Goal: Task Accomplishment & Management: Use online tool/utility

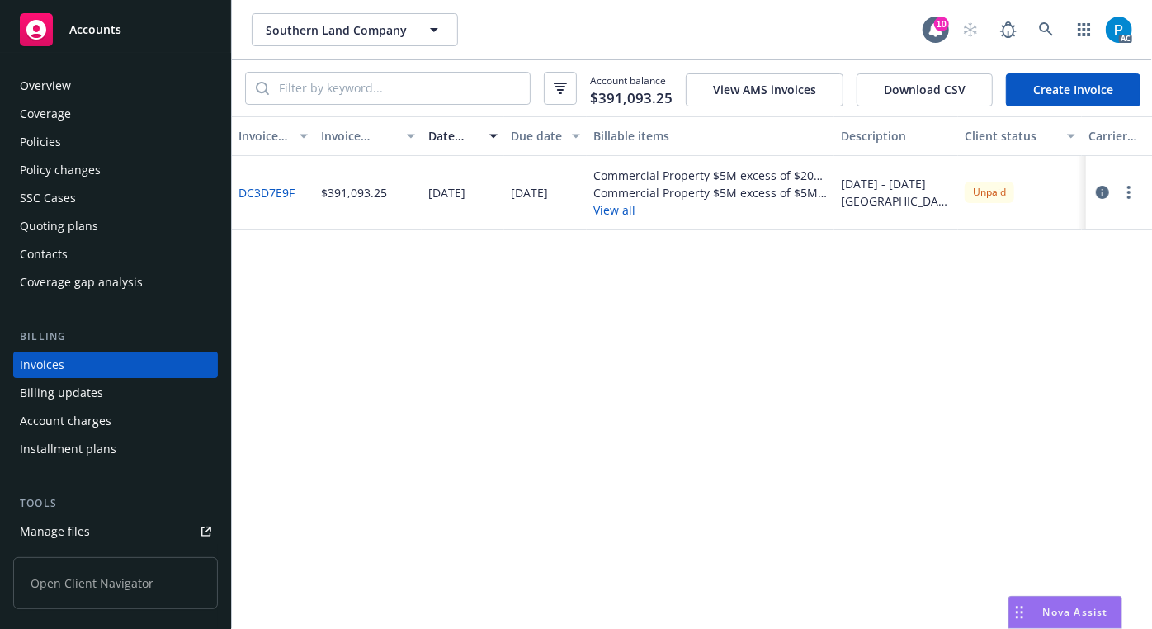
click at [101, 27] on span "Accounts" at bounding box center [95, 29] width 52 height 13
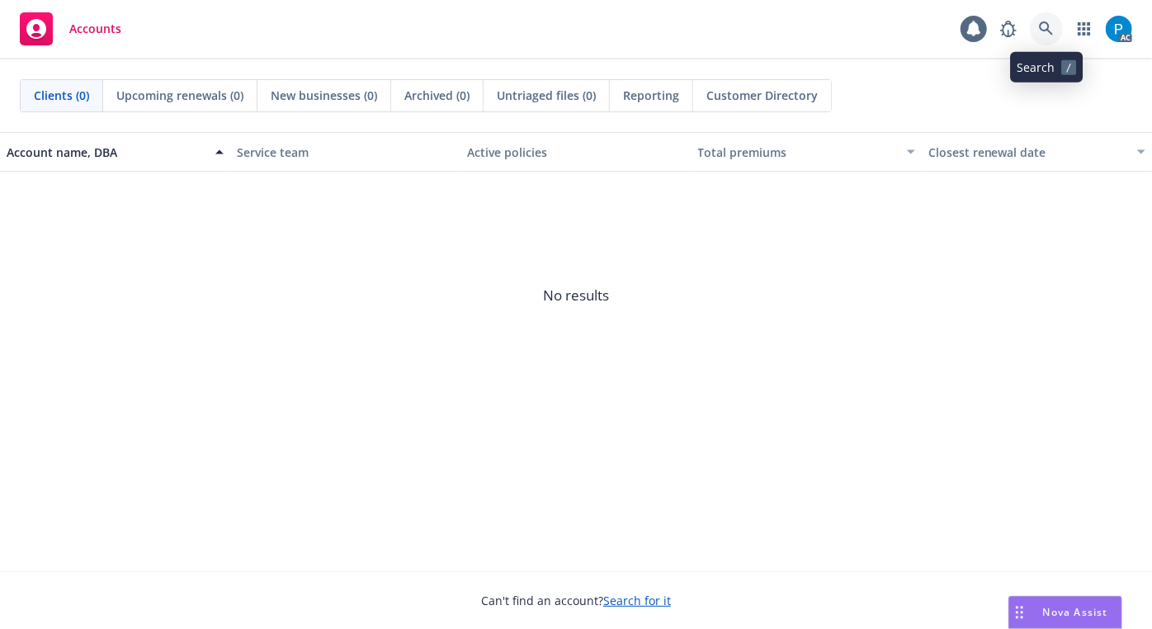
click at [1056, 32] on link at bounding box center [1046, 28] width 33 height 33
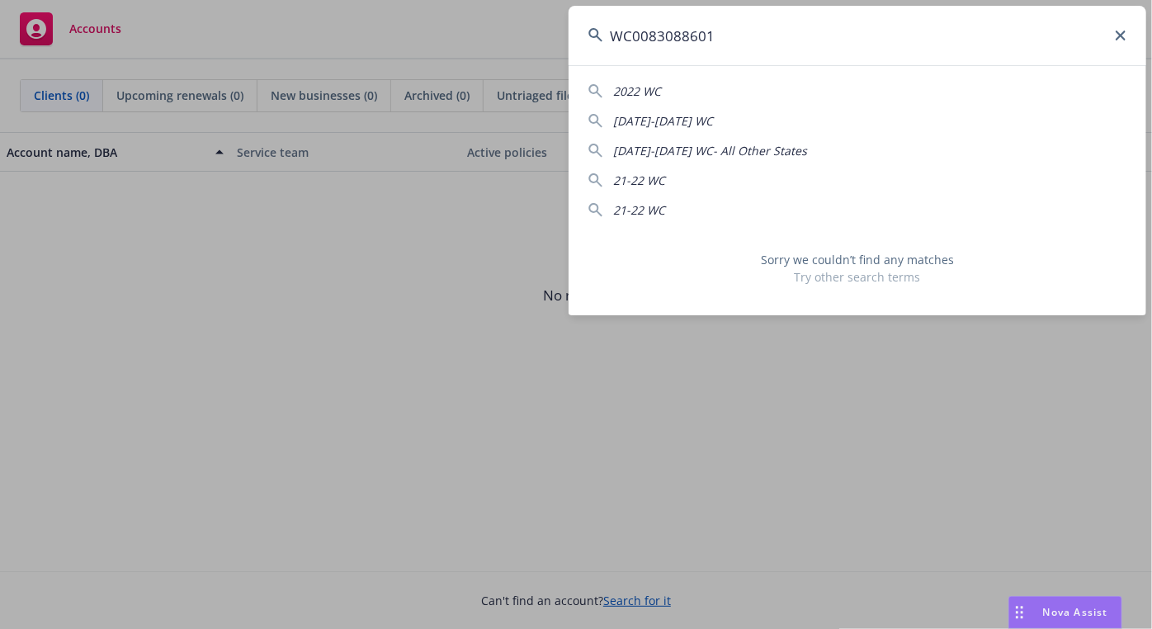
click at [636, 30] on input "WC0083088601" at bounding box center [857, 35] width 578 height 59
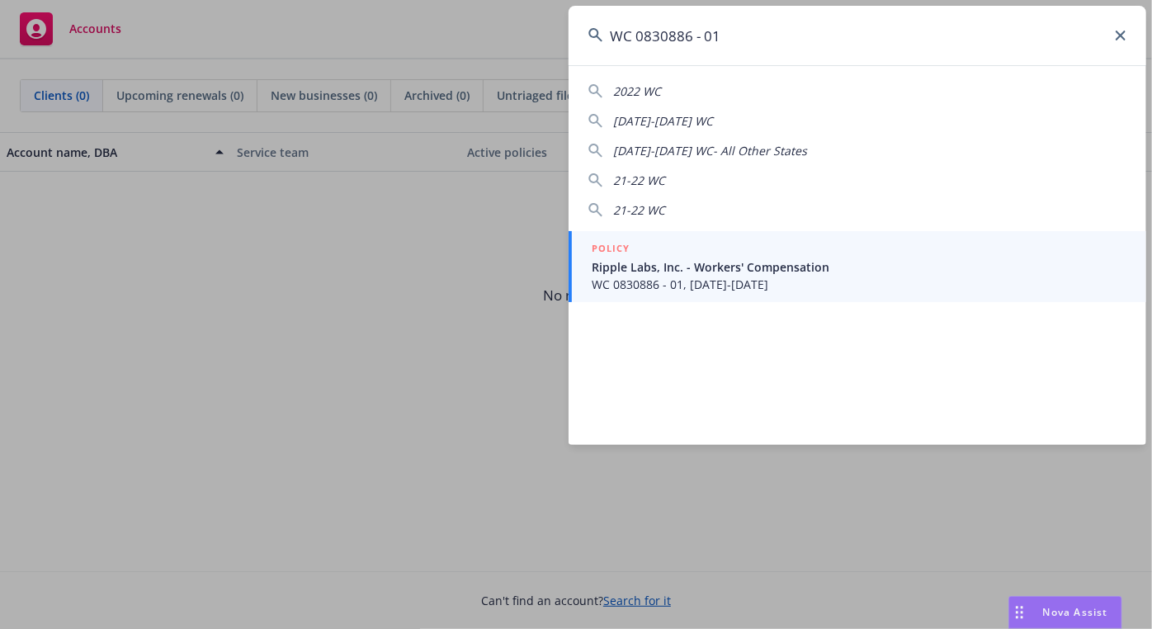
type input "WC 0830886 - 01"
click at [677, 267] on span "Ripple Labs, Inc. - Workers' Compensation" at bounding box center [859, 266] width 535 height 17
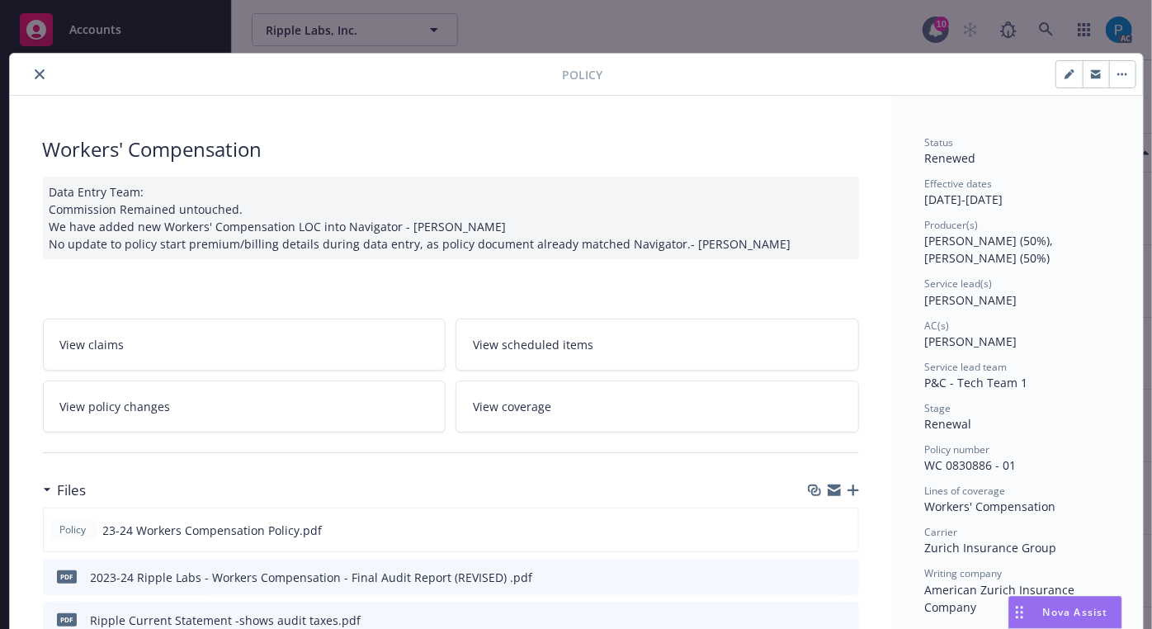
click at [35, 71] on icon "close" at bounding box center [40, 74] width 10 height 10
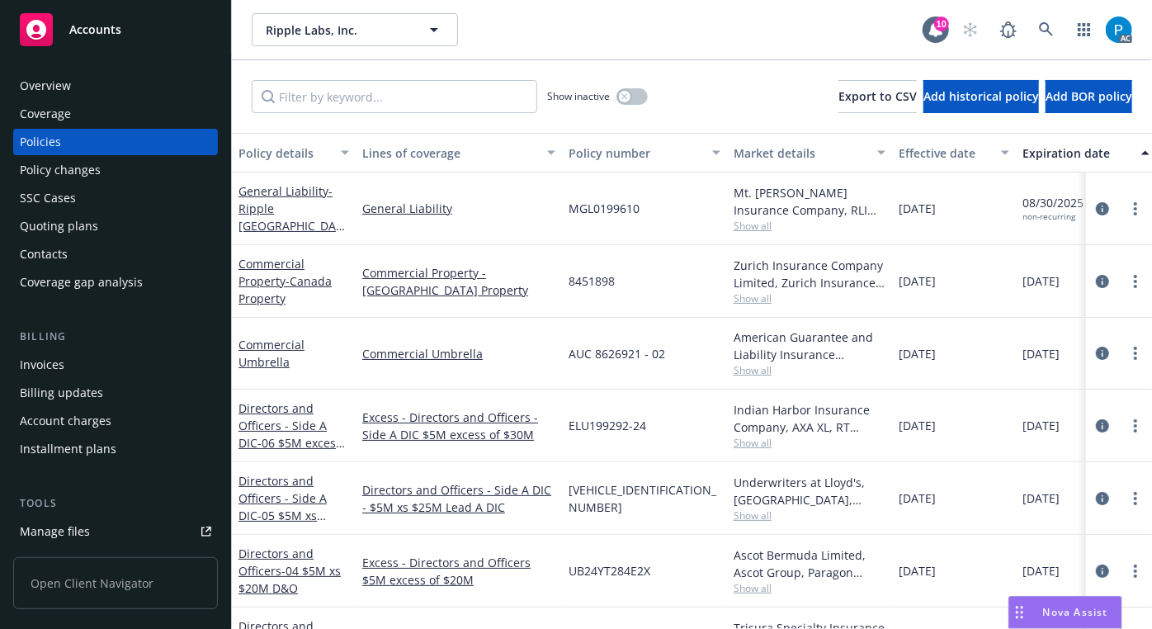
click at [60, 370] on div "Invoices" at bounding box center [42, 364] width 45 height 26
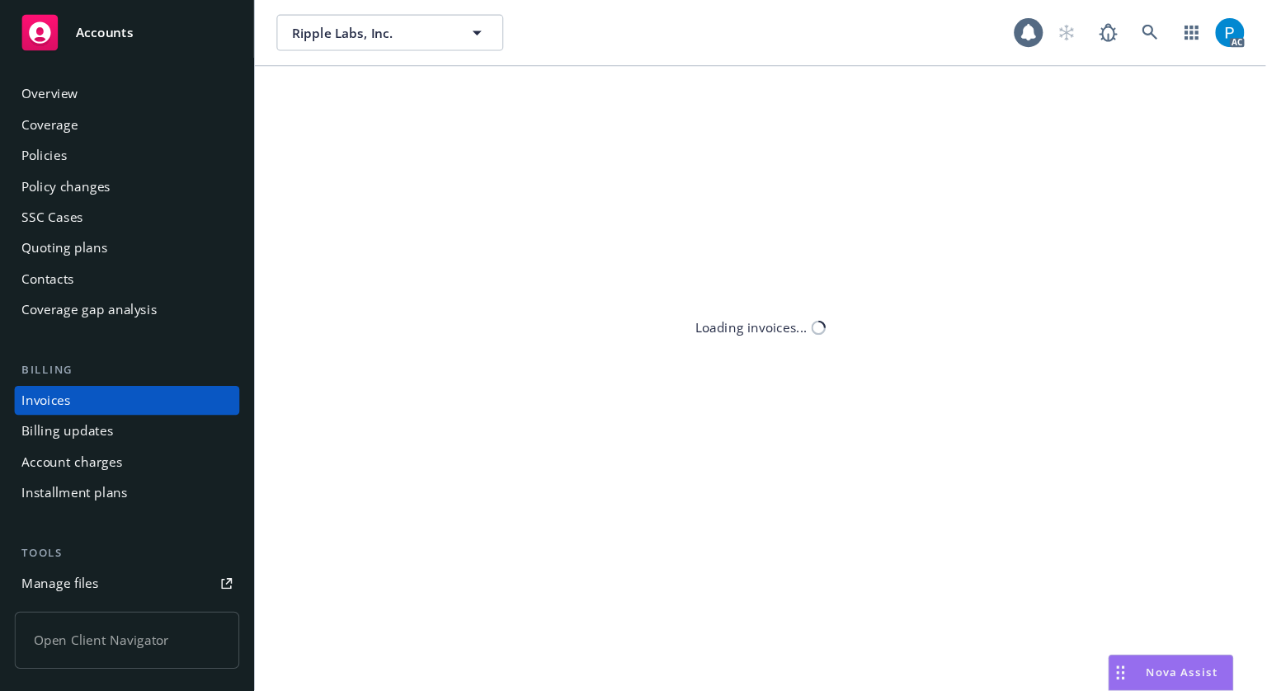
scroll to position [24, 0]
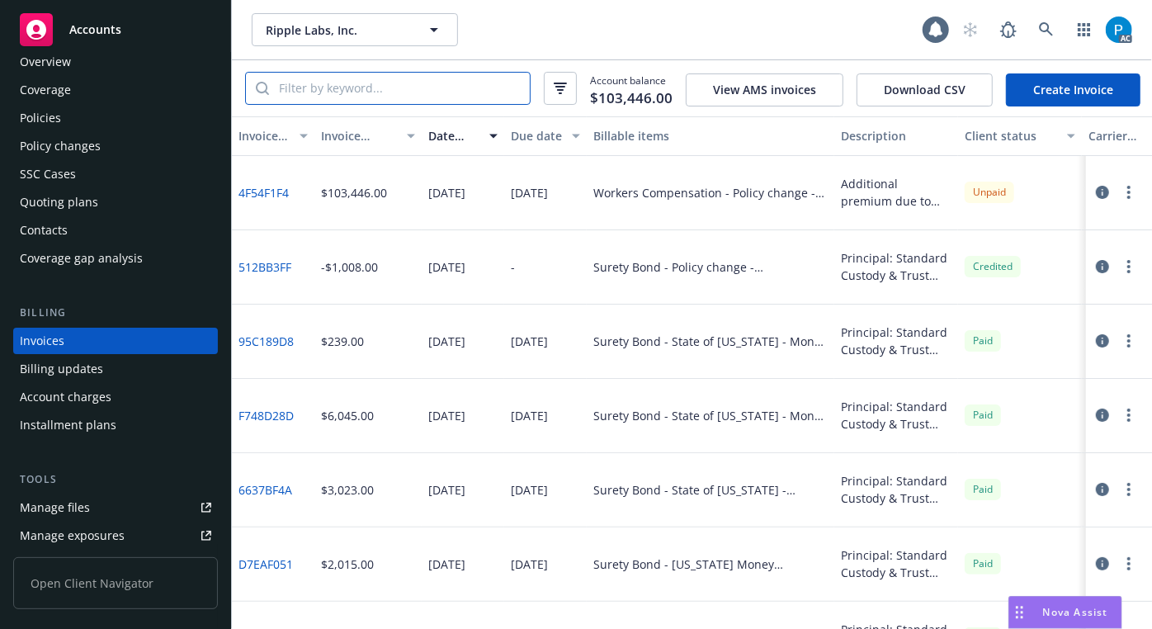
click at [338, 78] on input "search" at bounding box center [399, 88] width 261 height 31
paste input "WC 0830886 - 01"
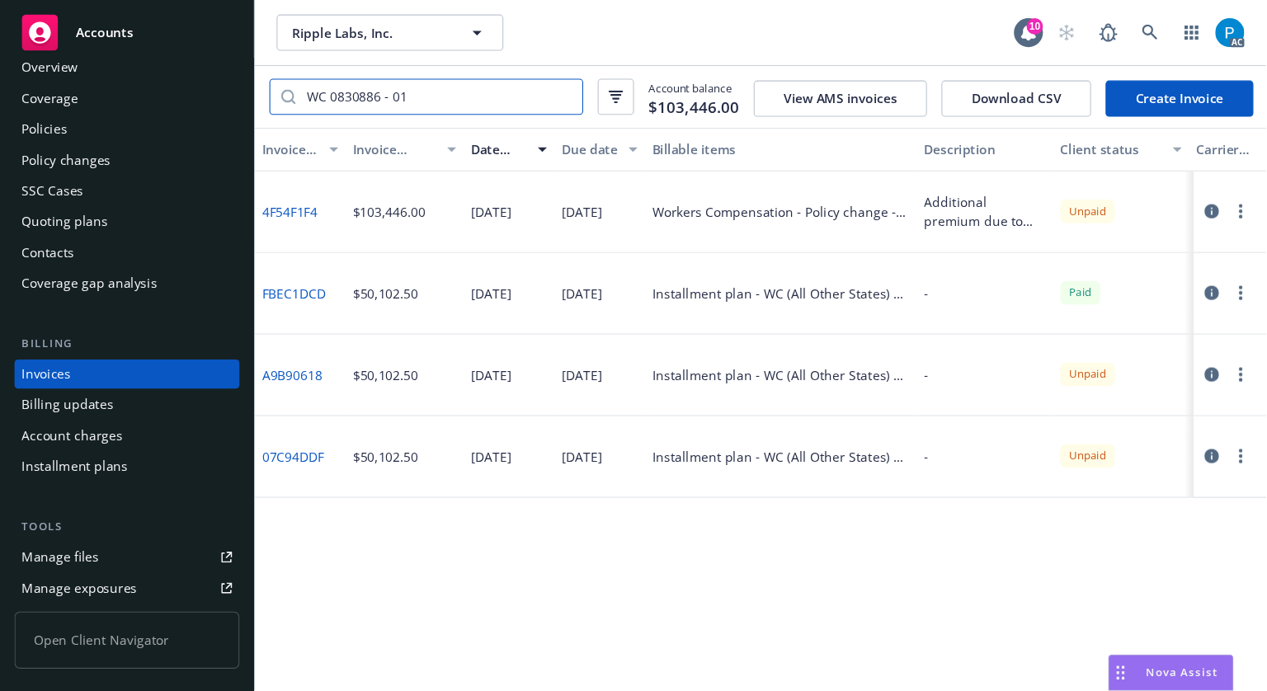
scroll to position [23, 0]
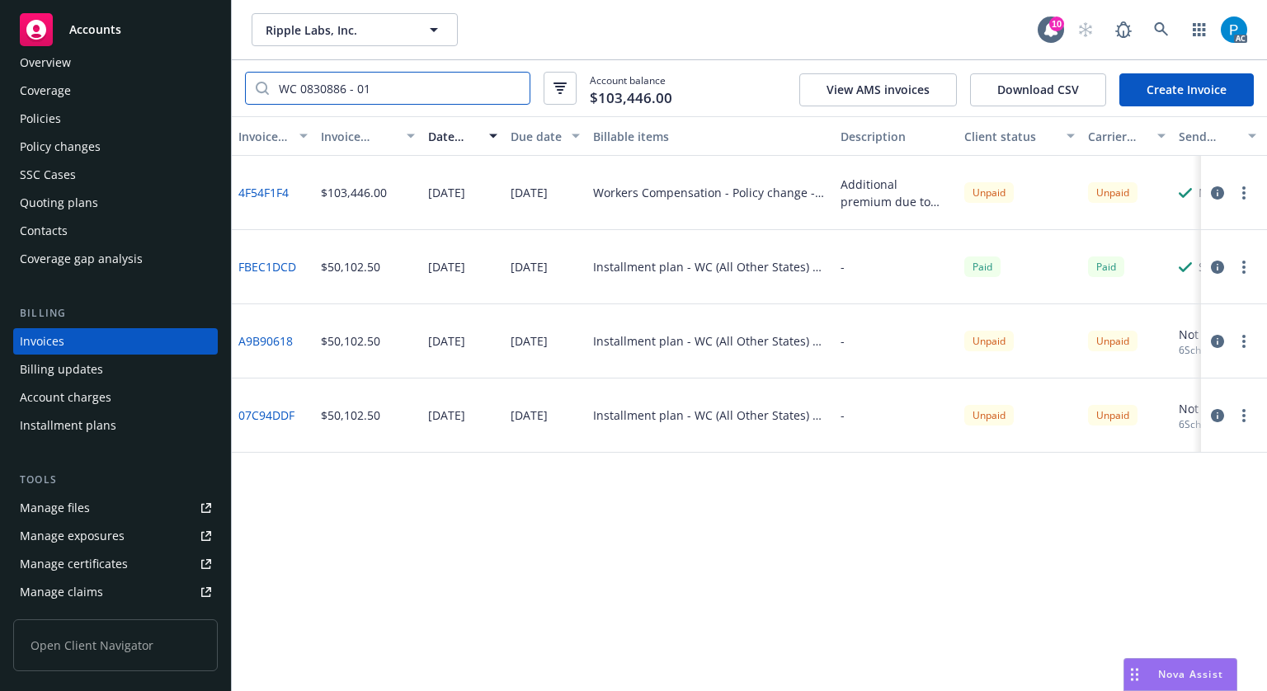
type input "WC 0830886 - 01"
click at [762, 512] on div "Invoice ID Invoice amount Date issued Due date Billable items Description Clien…" at bounding box center [749, 403] width 1035 height 575
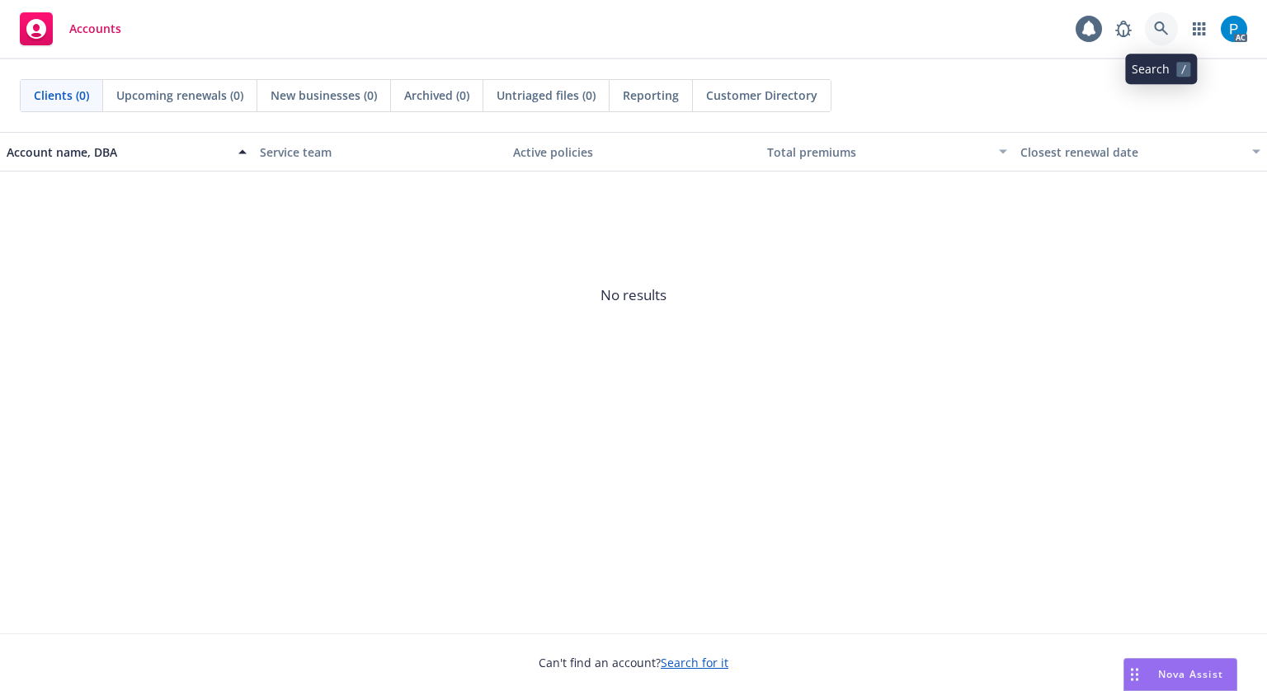
click at [1172, 17] on link at bounding box center [1161, 28] width 33 height 33
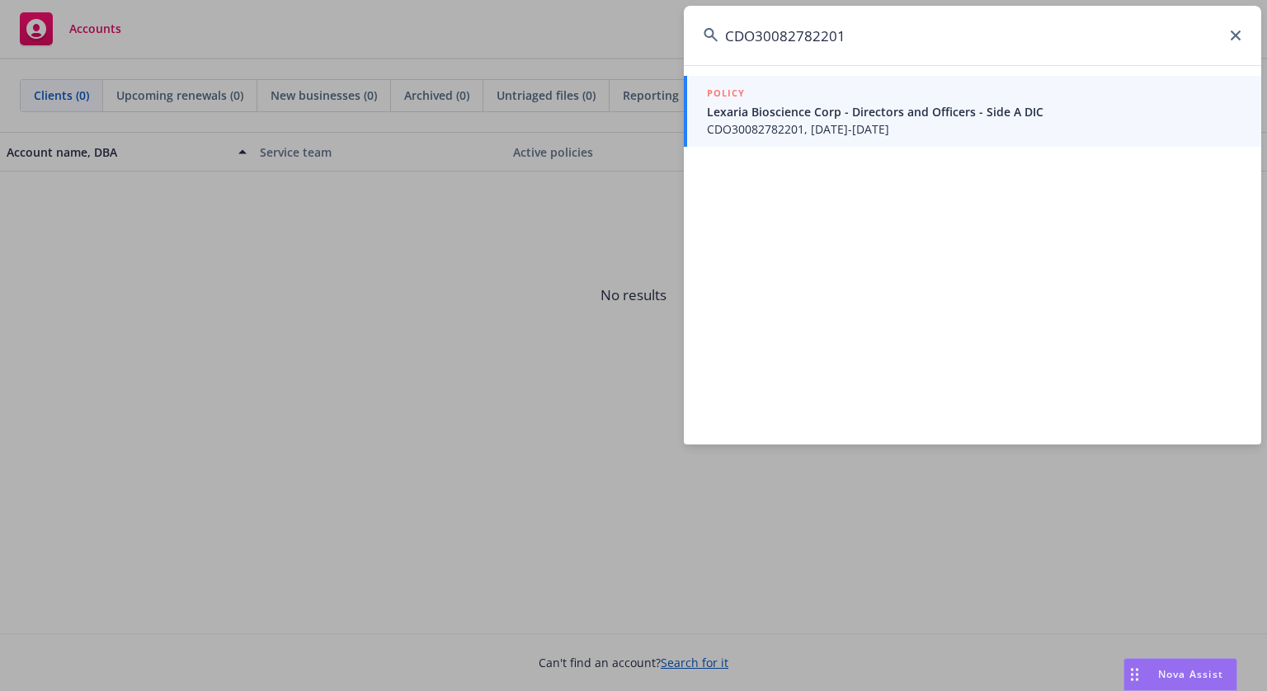
type input "CDO30082782201"
click at [842, 111] on span "Lexaria Bioscience Corp - Directors and Officers - Side A DIC" at bounding box center [974, 111] width 535 height 17
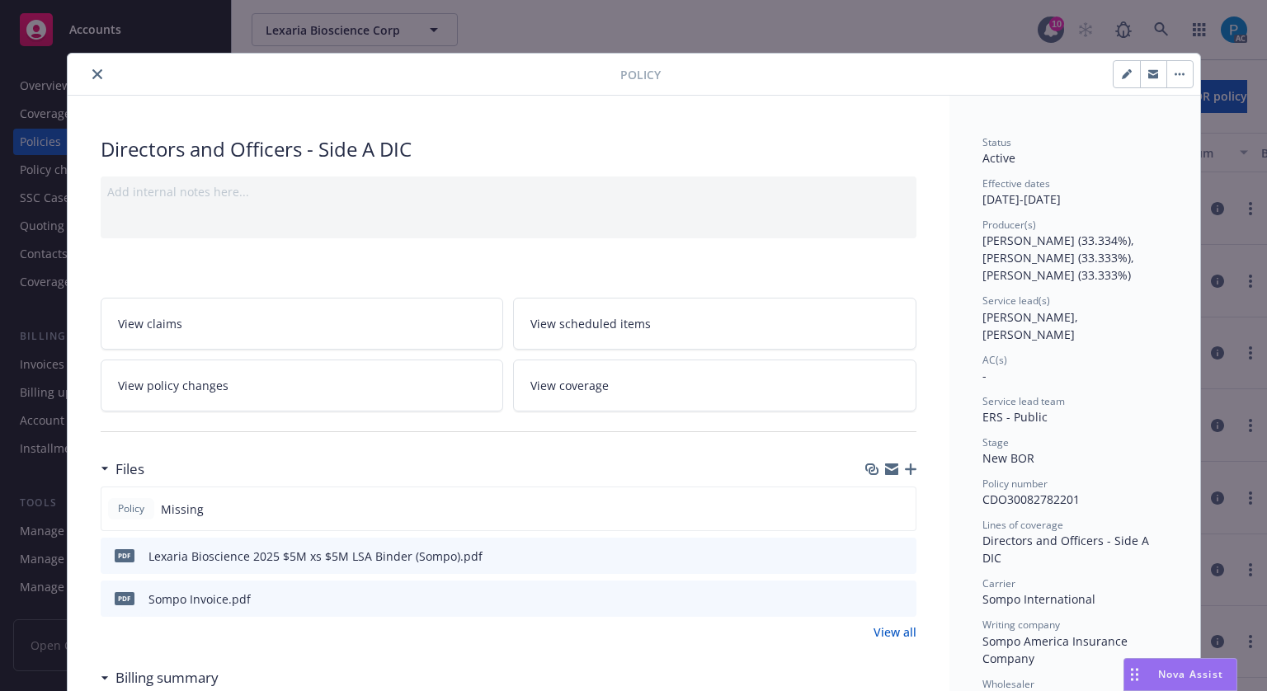
click at [92, 74] on icon "close" at bounding box center [97, 74] width 10 height 10
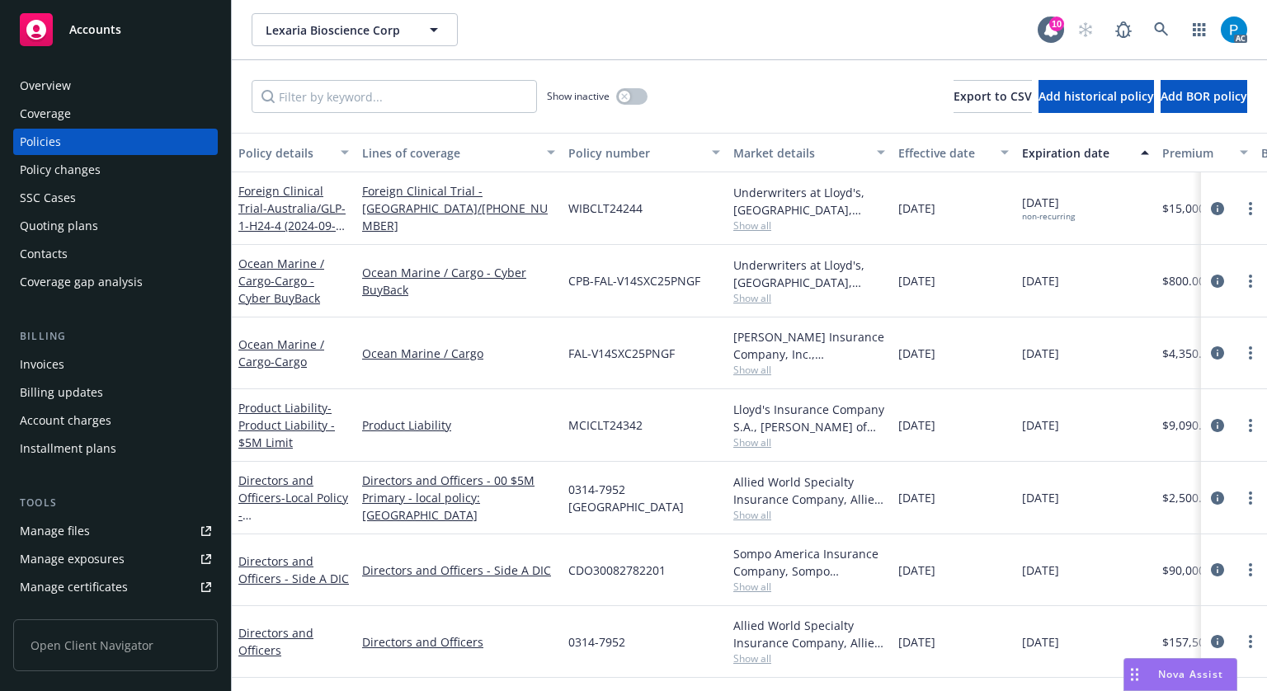
click at [80, 357] on div "Invoices" at bounding box center [115, 364] width 191 height 26
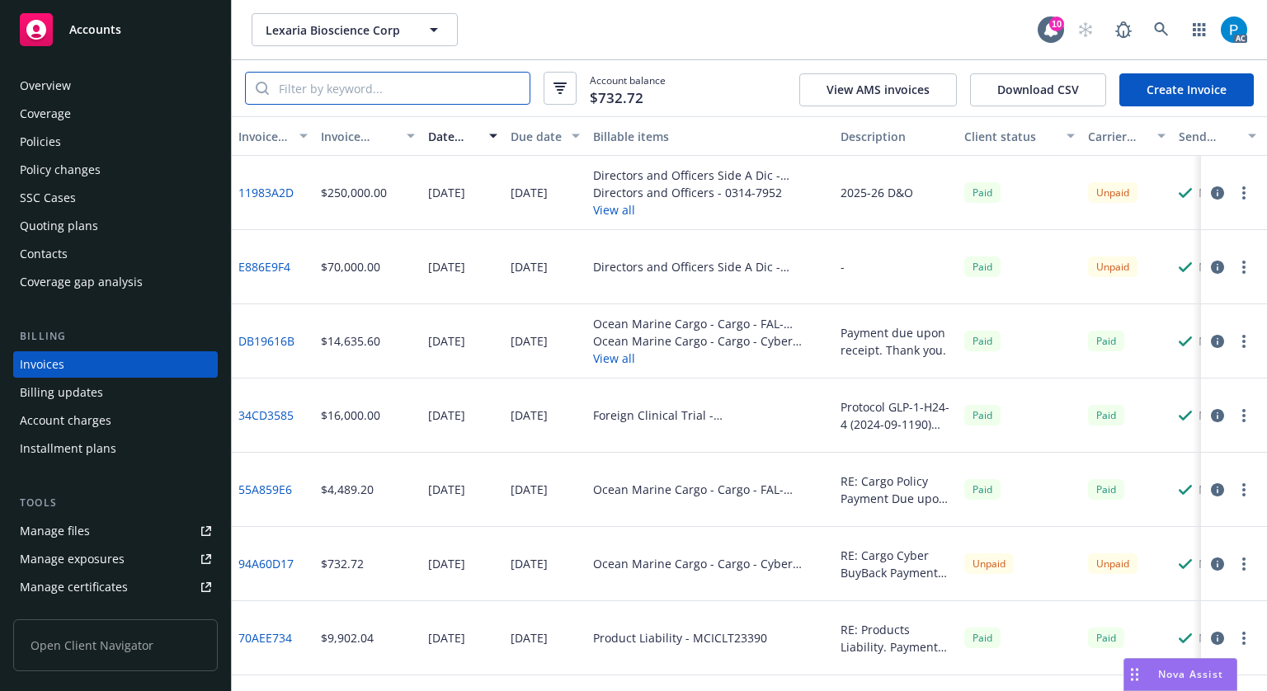
click at [441, 89] on input "search" at bounding box center [399, 88] width 261 height 31
paste input "CDO30082782201"
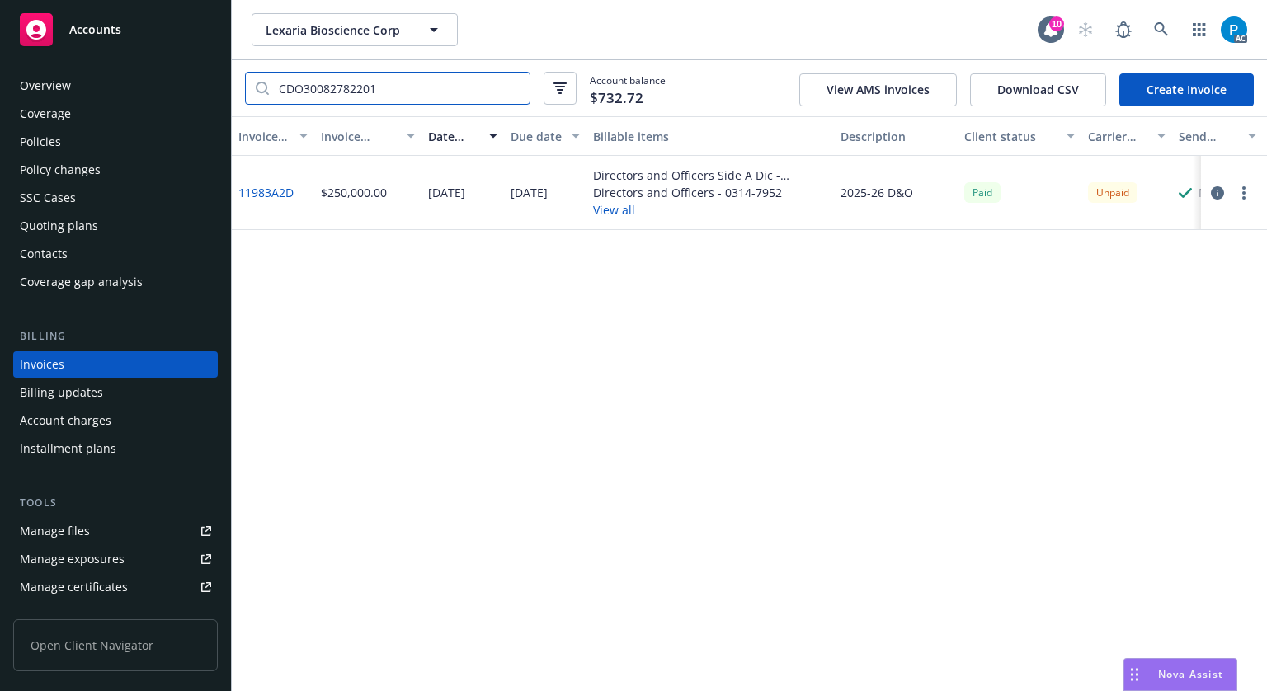
type input "CDO30082782201"
click at [1214, 194] on icon "button" at bounding box center [1217, 192] width 13 height 13
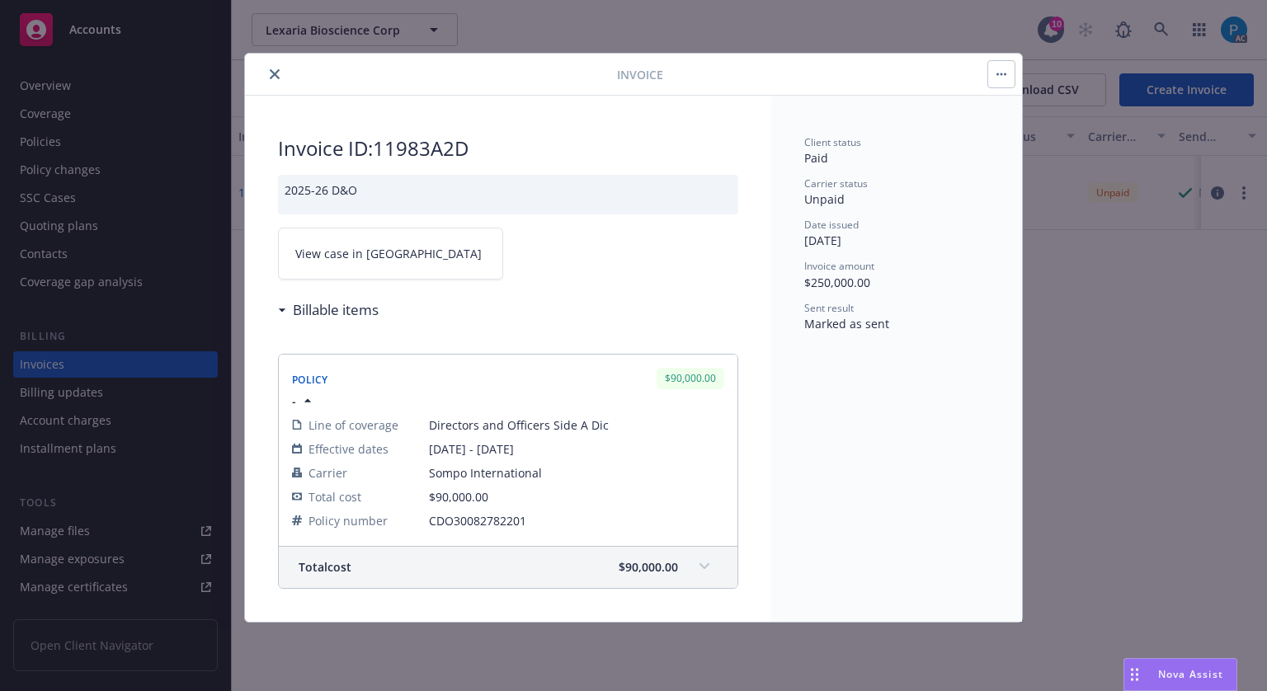
click at [409, 252] on link "View case in [GEOGRAPHIC_DATA]" at bounding box center [390, 254] width 225 height 52
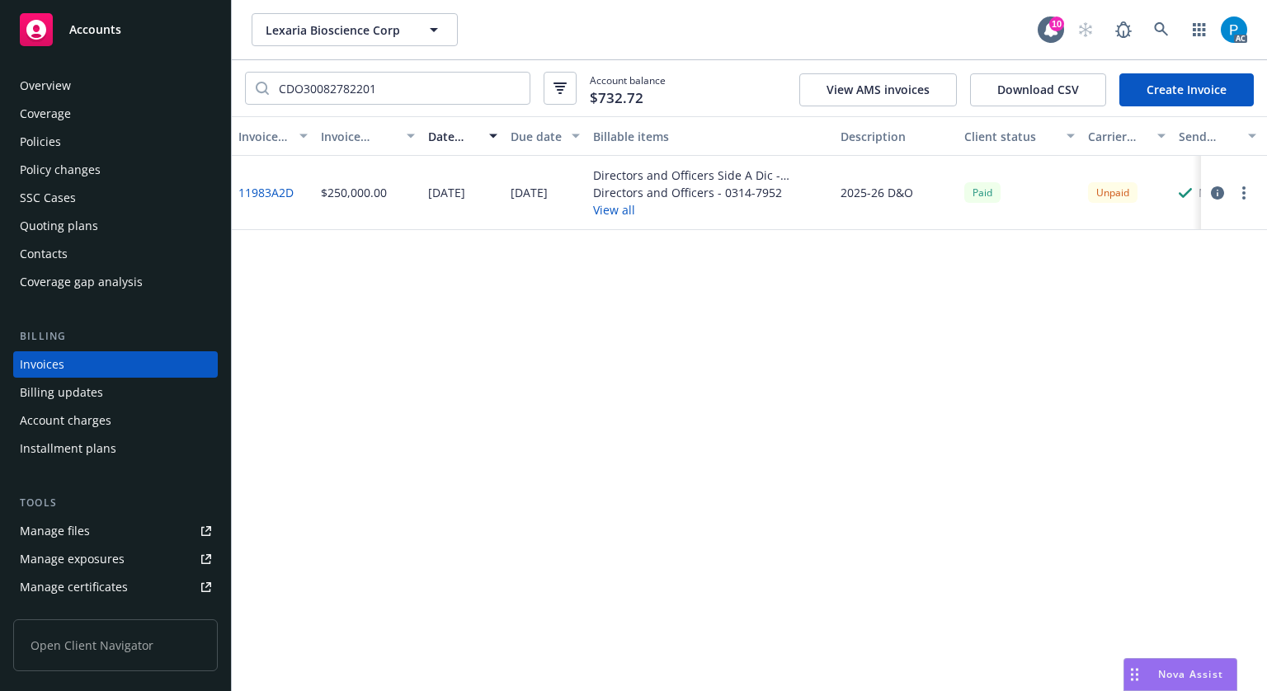
click at [99, 26] on span "Accounts" at bounding box center [95, 29] width 52 height 13
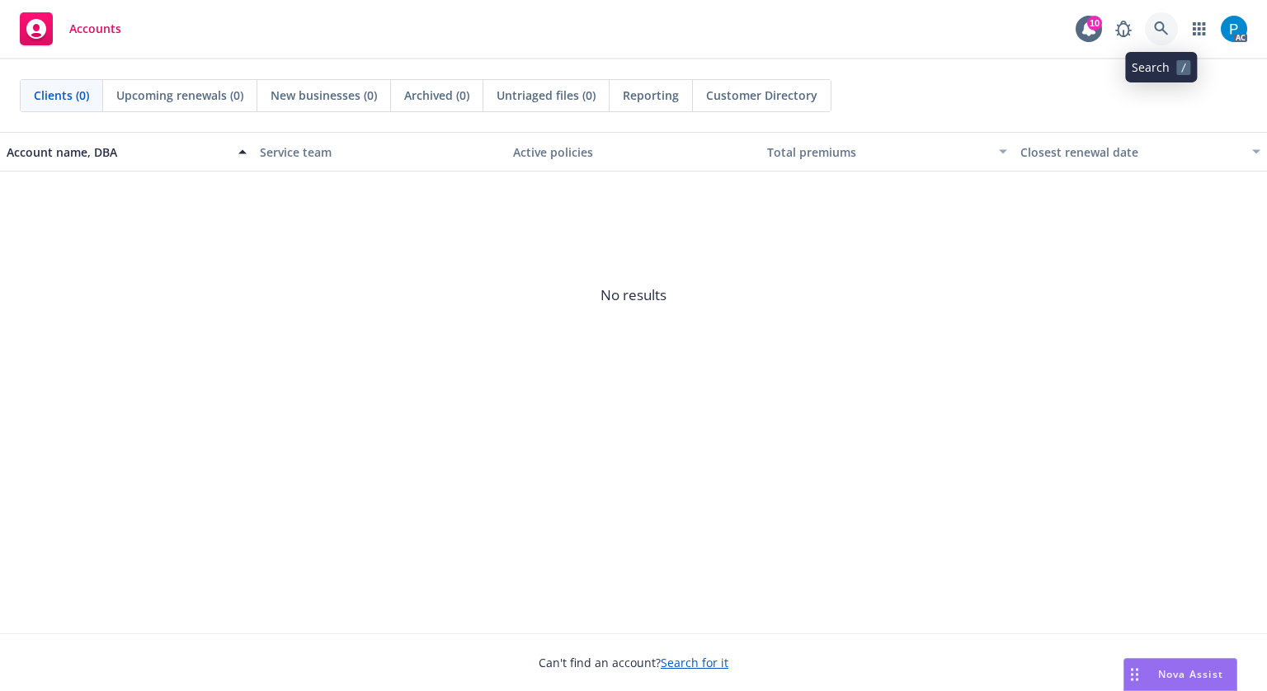
click at [1156, 17] on link at bounding box center [1161, 28] width 33 height 33
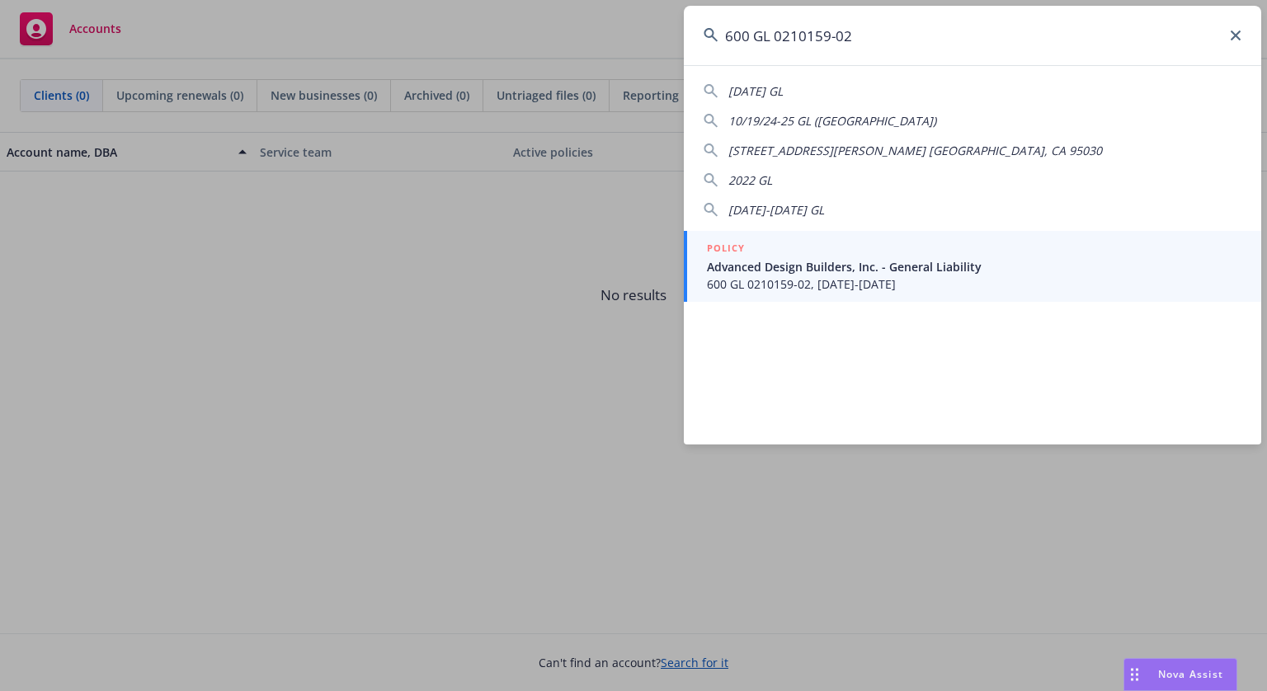
type input "600 GL 0210159-02"
click at [837, 274] on span "Advanced Design Builders, Inc. - General Liability" at bounding box center [974, 266] width 535 height 17
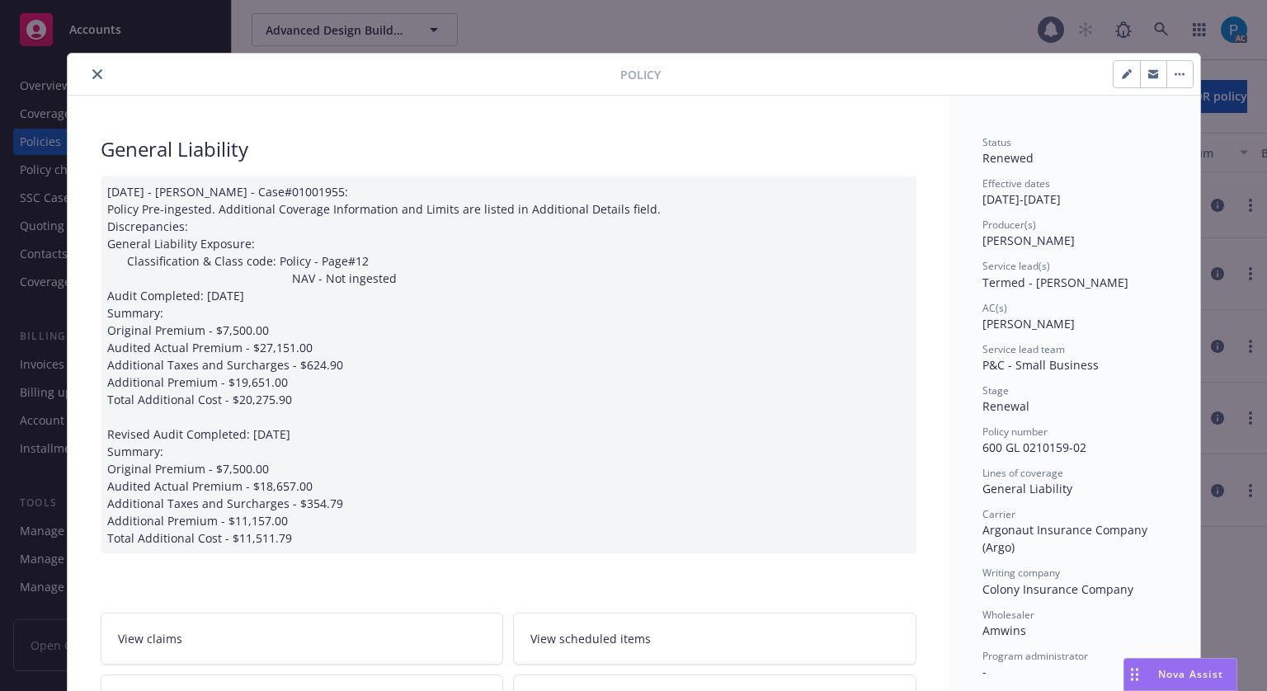
click at [92, 71] on icon "close" at bounding box center [97, 74] width 10 height 10
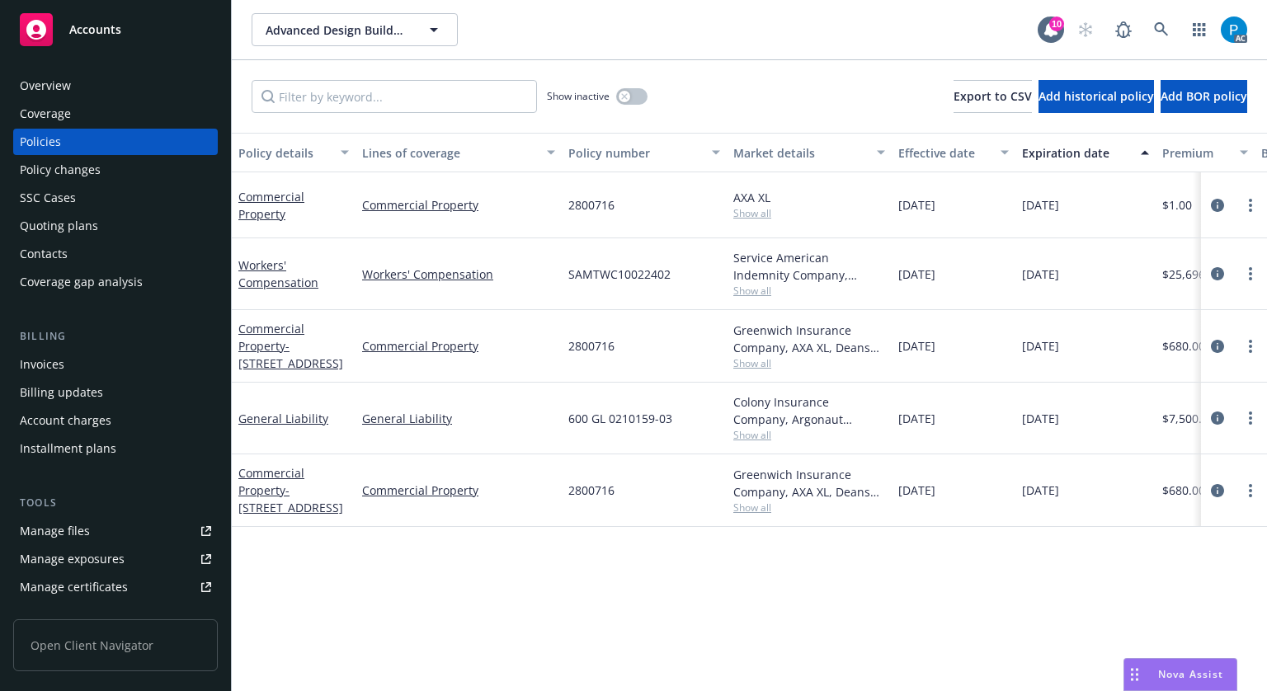
click at [53, 369] on div "Invoices" at bounding box center [42, 364] width 45 height 26
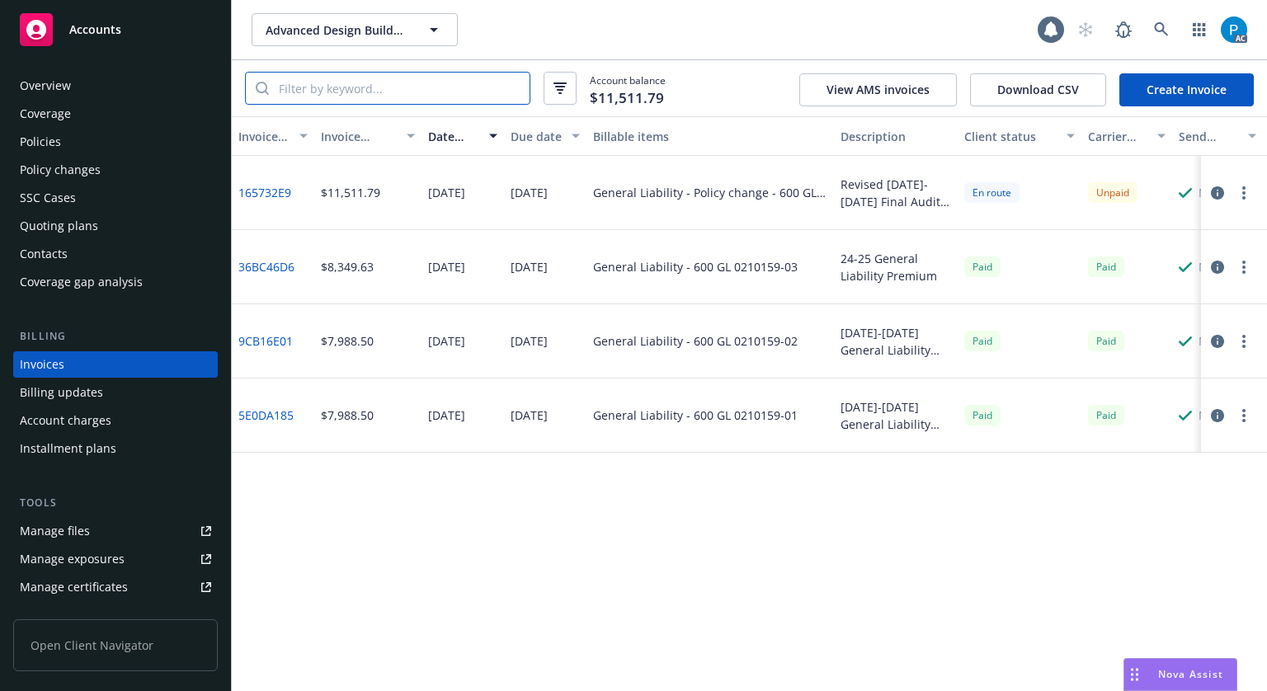
click at [373, 89] on input "search" at bounding box center [399, 88] width 261 height 31
paste input "600 GL 0210159-02"
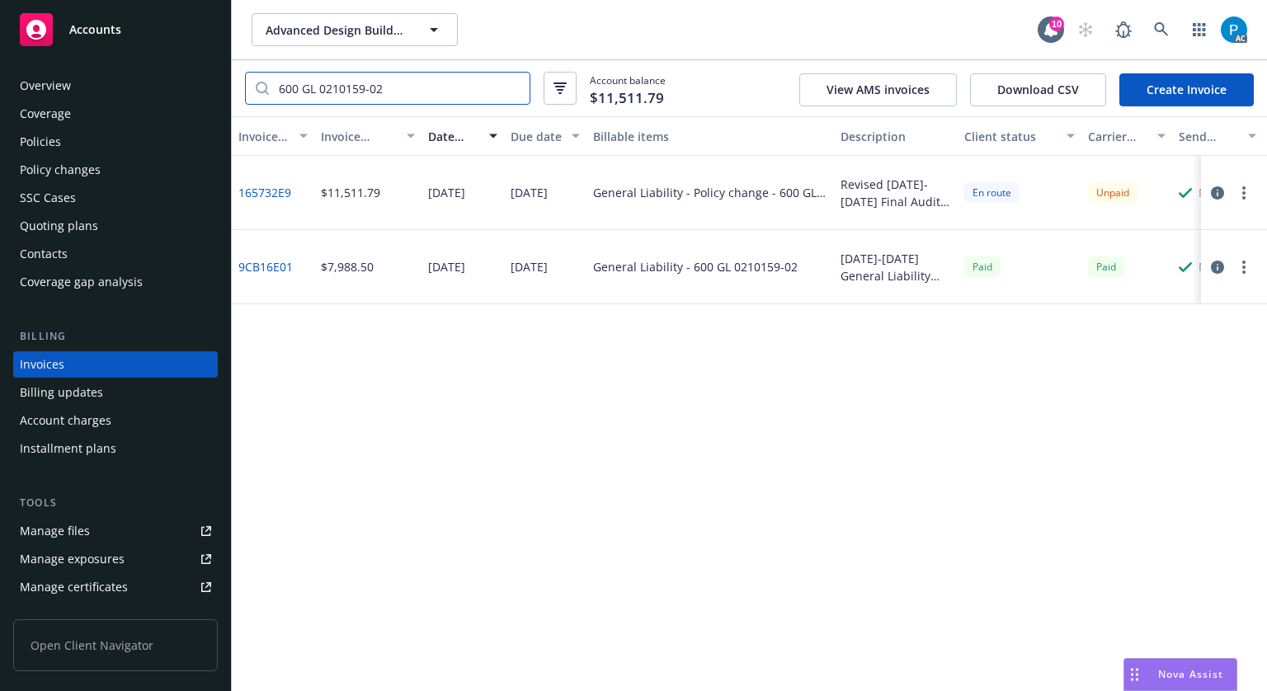
type input "600 GL 0210159-02"
click at [1214, 192] on icon "button" at bounding box center [1217, 192] width 13 height 13
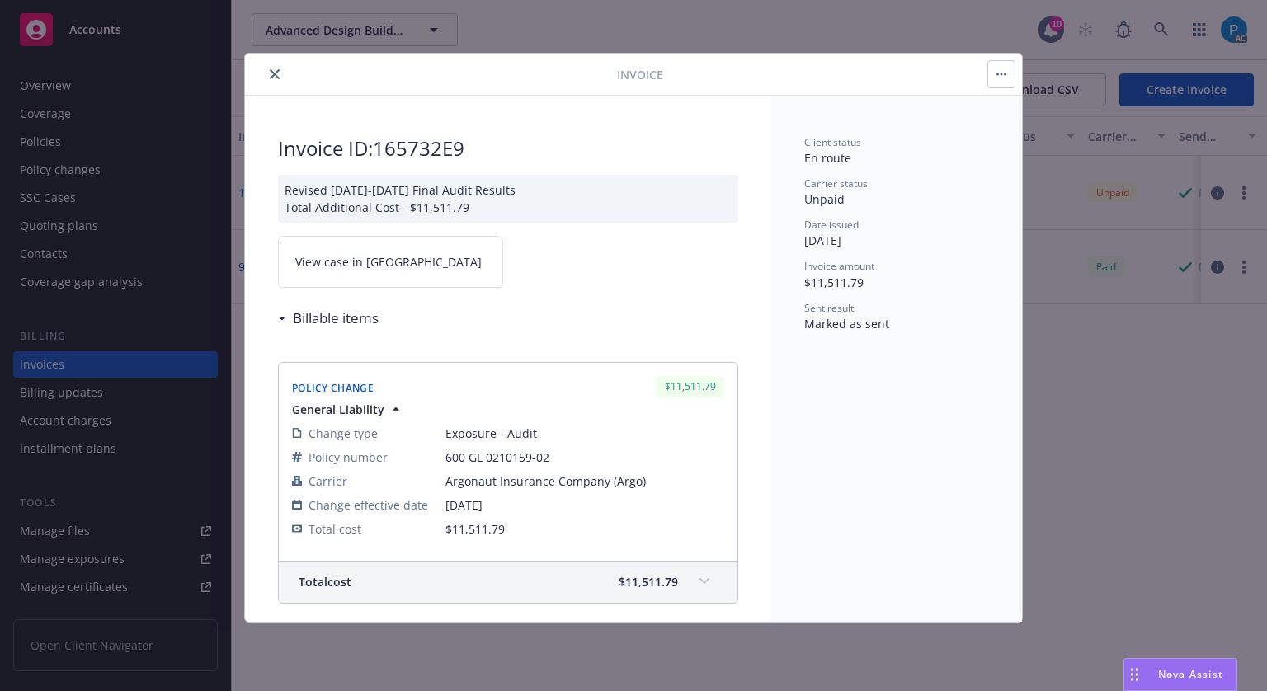
click at [409, 258] on link "View case in [GEOGRAPHIC_DATA]" at bounding box center [390, 262] width 225 height 52
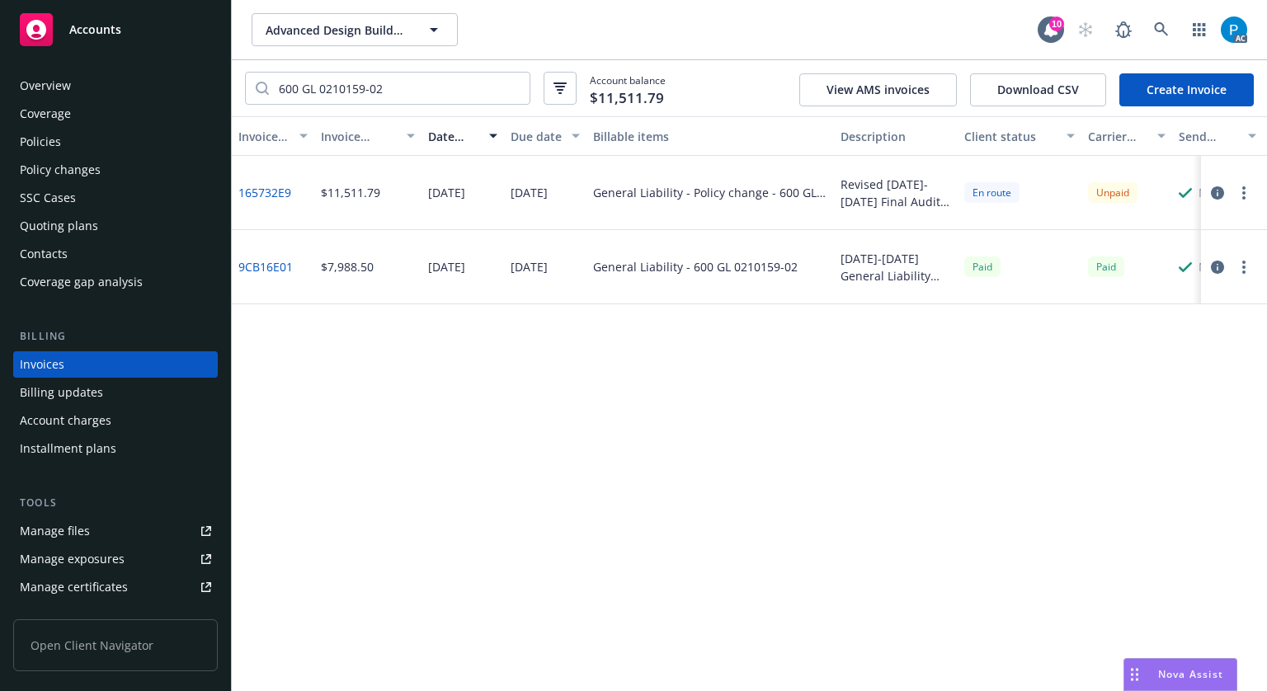
click at [107, 35] on span "Accounts" at bounding box center [95, 29] width 52 height 13
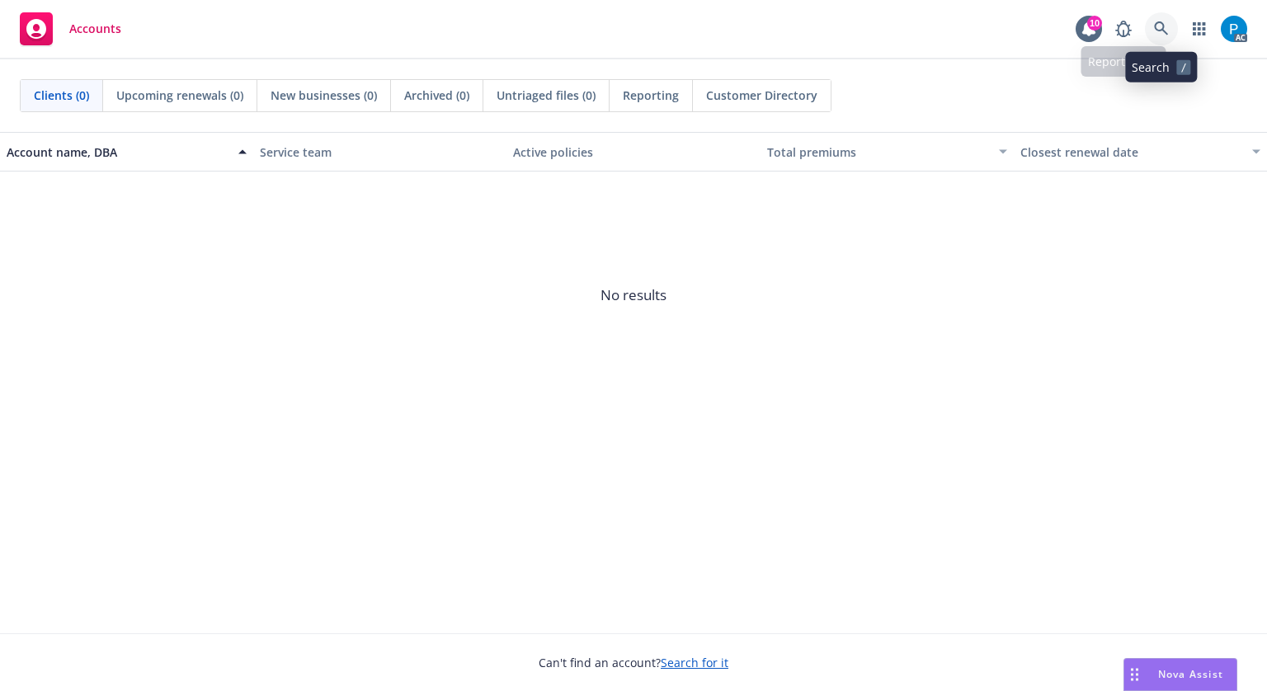
click at [1153, 17] on link at bounding box center [1161, 28] width 33 height 33
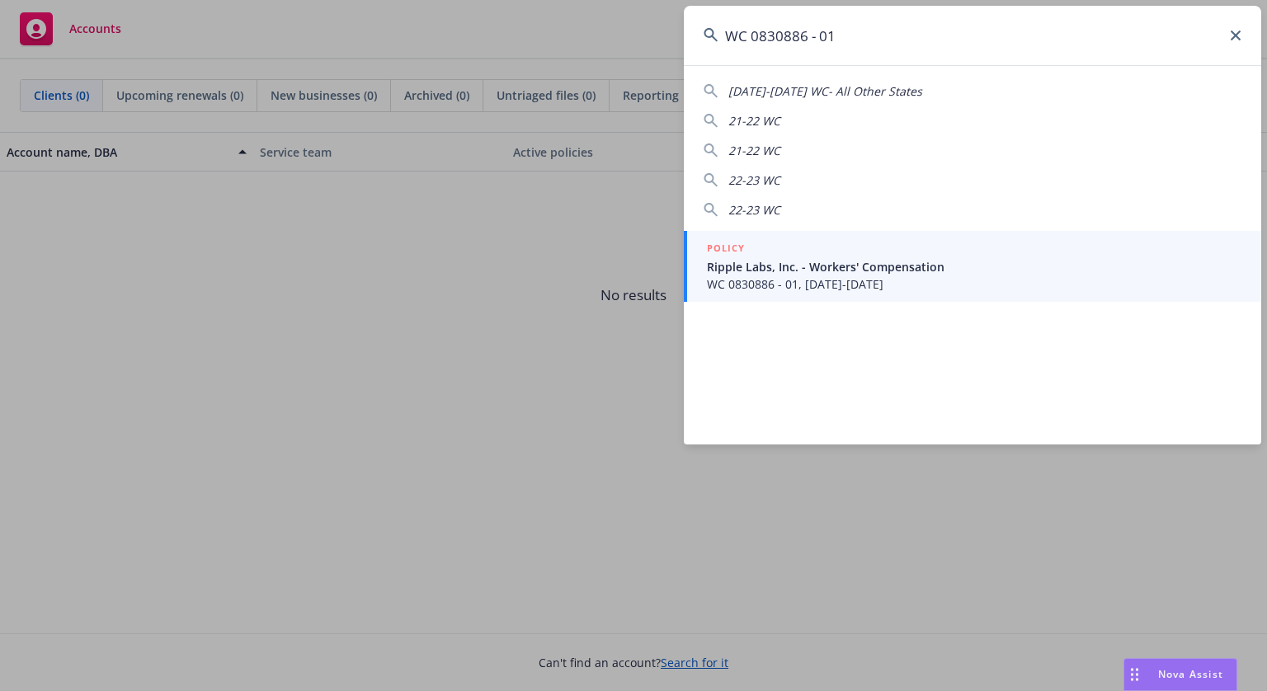
type input "WC 0830886 - 01"
click at [767, 267] on span "Ripple Labs, Inc. - Workers' Compensation" at bounding box center [974, 266] width 535 height 17
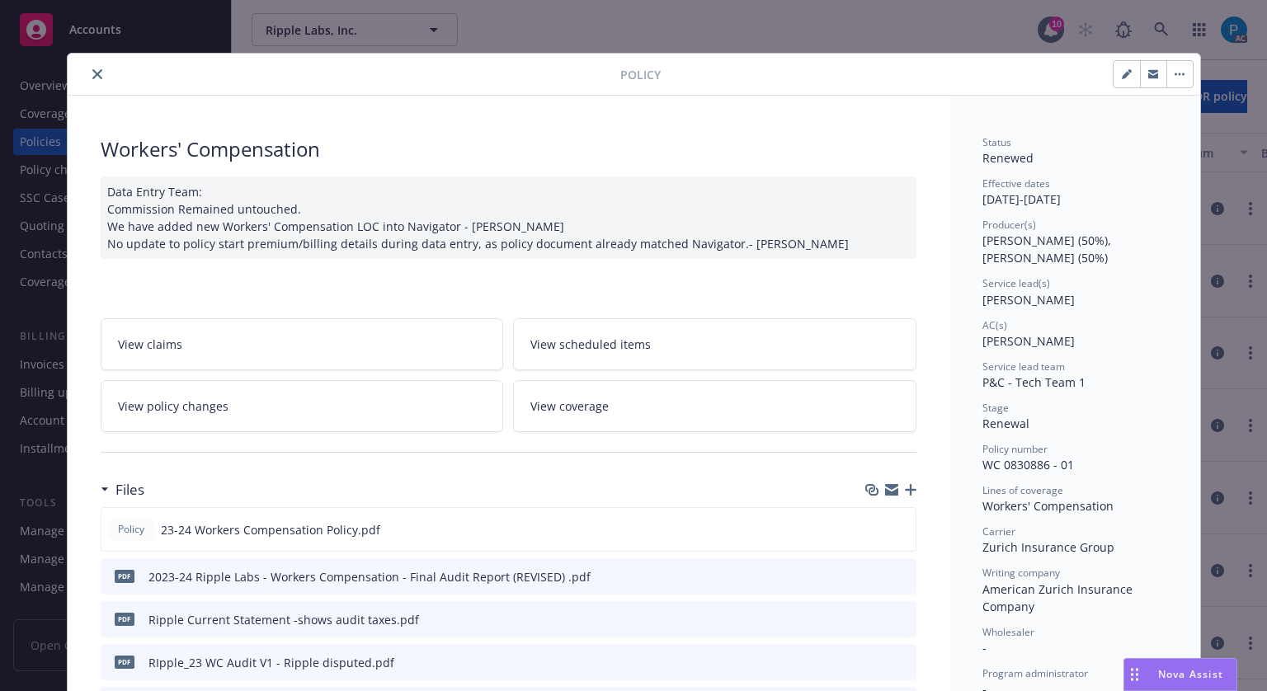
click at [87, 79] on button "close" at bounding box center [97, 74] width 20 height 20
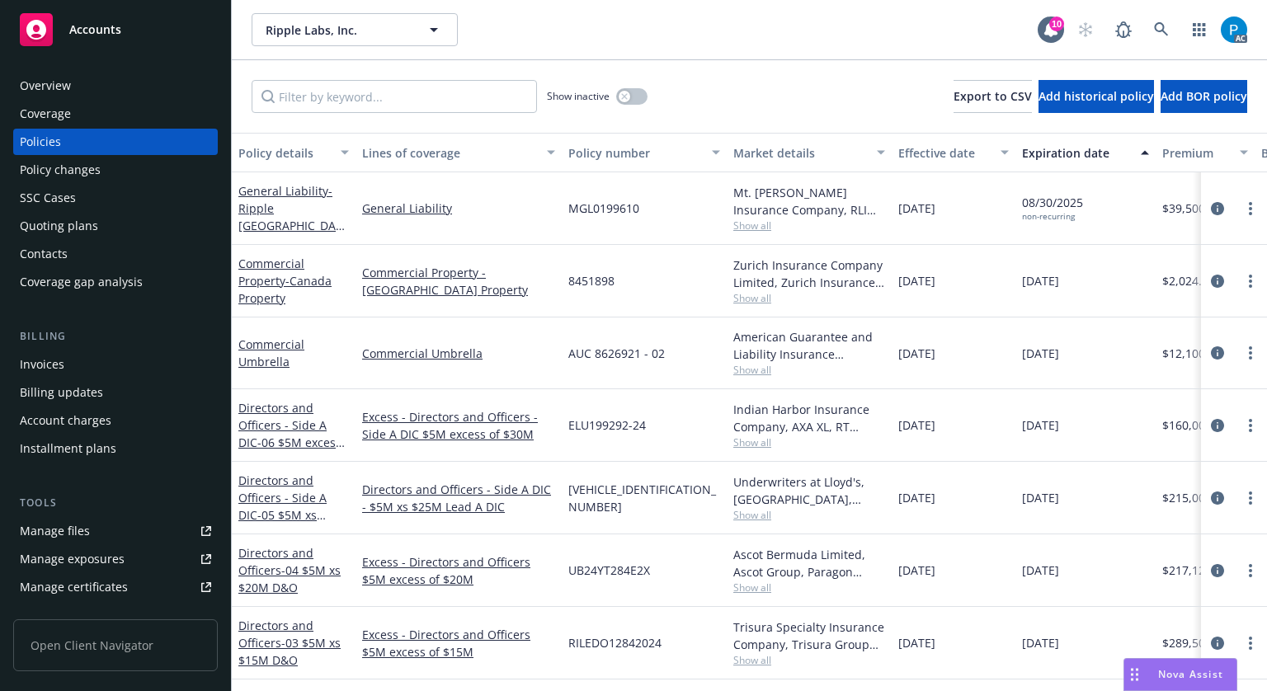
click at [76, 365] on div "Invoices" at bounding box center [115, 364] width 191 height 26
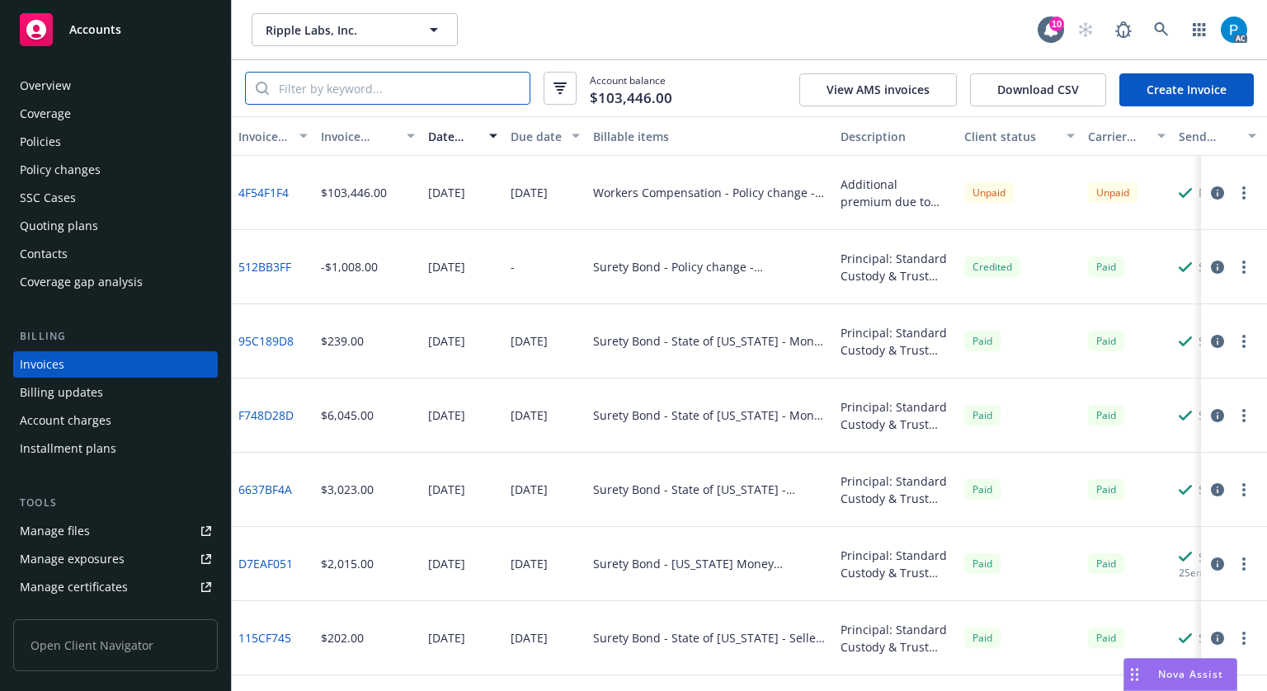
click at [379, 83] on input "search" at bounding box center [399, 88] width 261 height 31
paste input "WC 0830886 - 01"
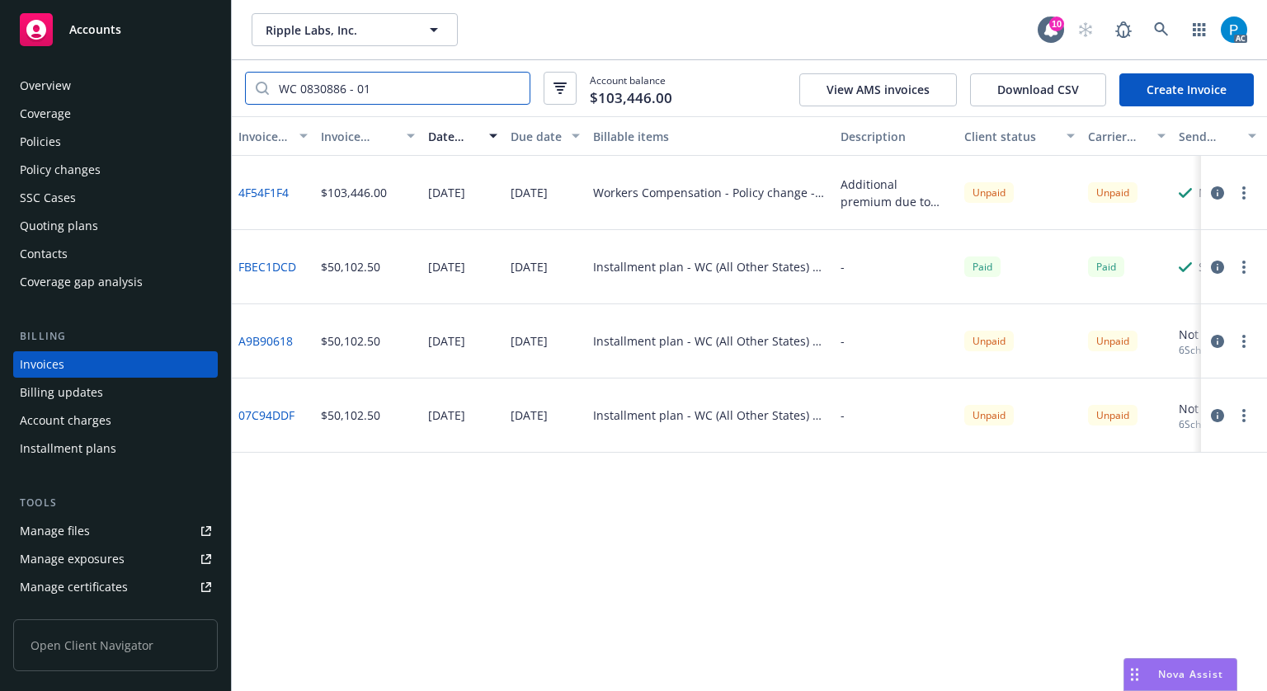
type input "WC 0830886 - 01"
click at [138, 35] on div "Accounts" at bounding box center [115, 29] width 191 height 33
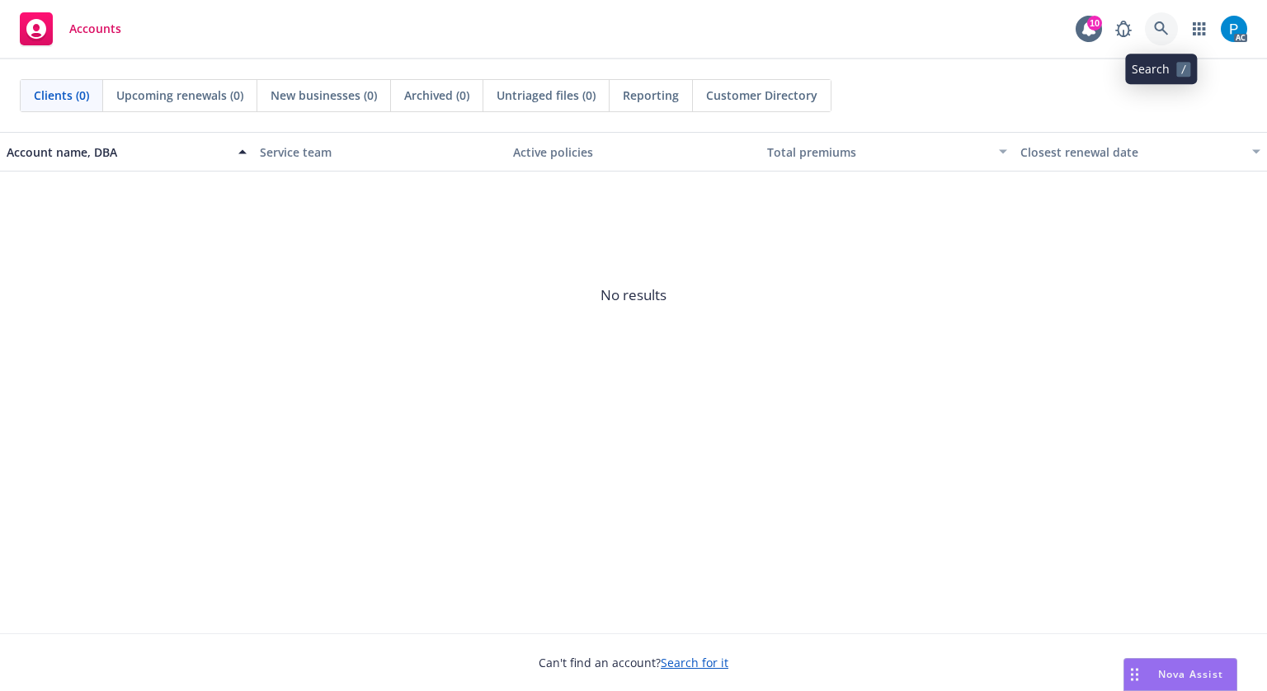
click at [1152, 33] on link at bounding box center [1161, 28] width 33 height 33
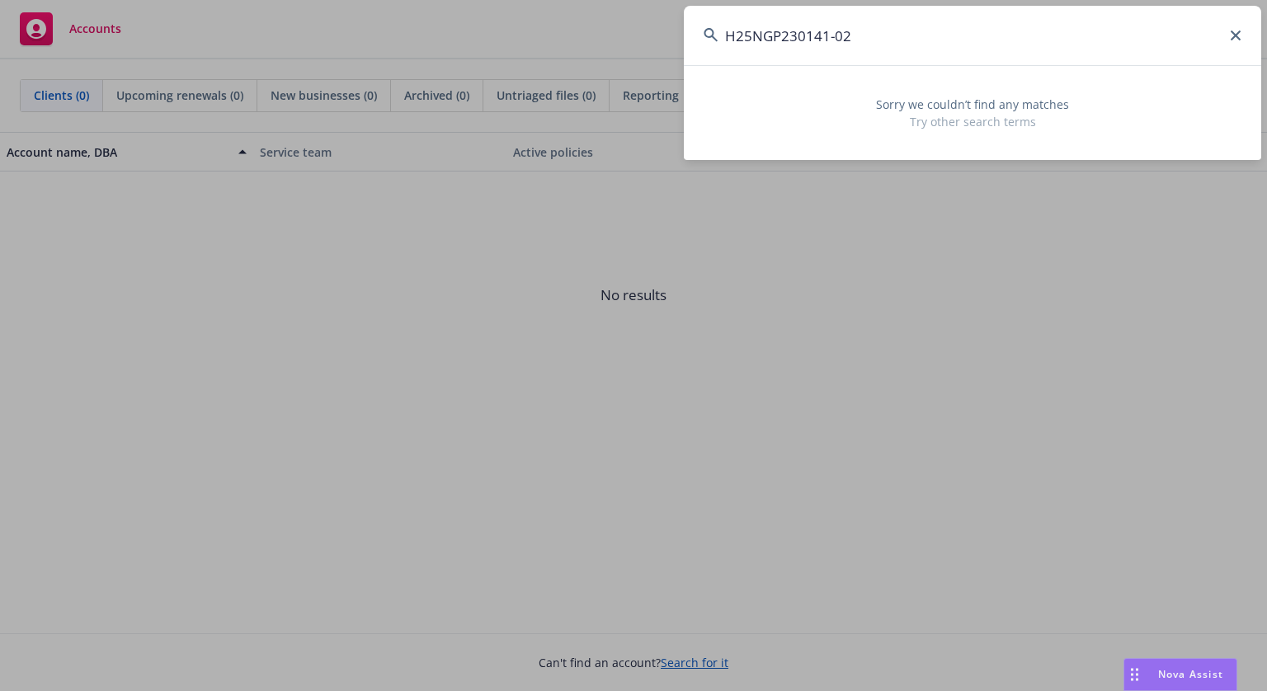
click at [888, 39] on input "H25NGP230141-02" at bounding box center [973, 35] width 578 height 59
paste input "CPO0677787401"
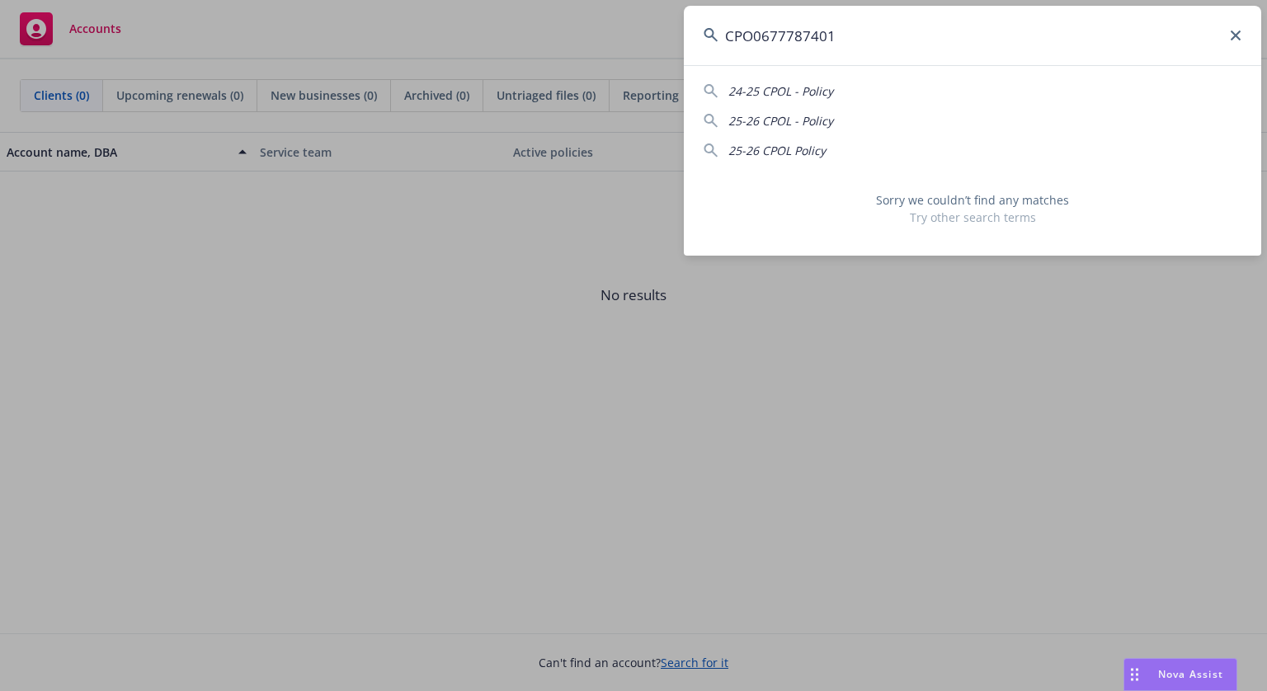
click at [762, 27] on input "CPO0677787401" at bounding box center [973, 35] width 578 height 59
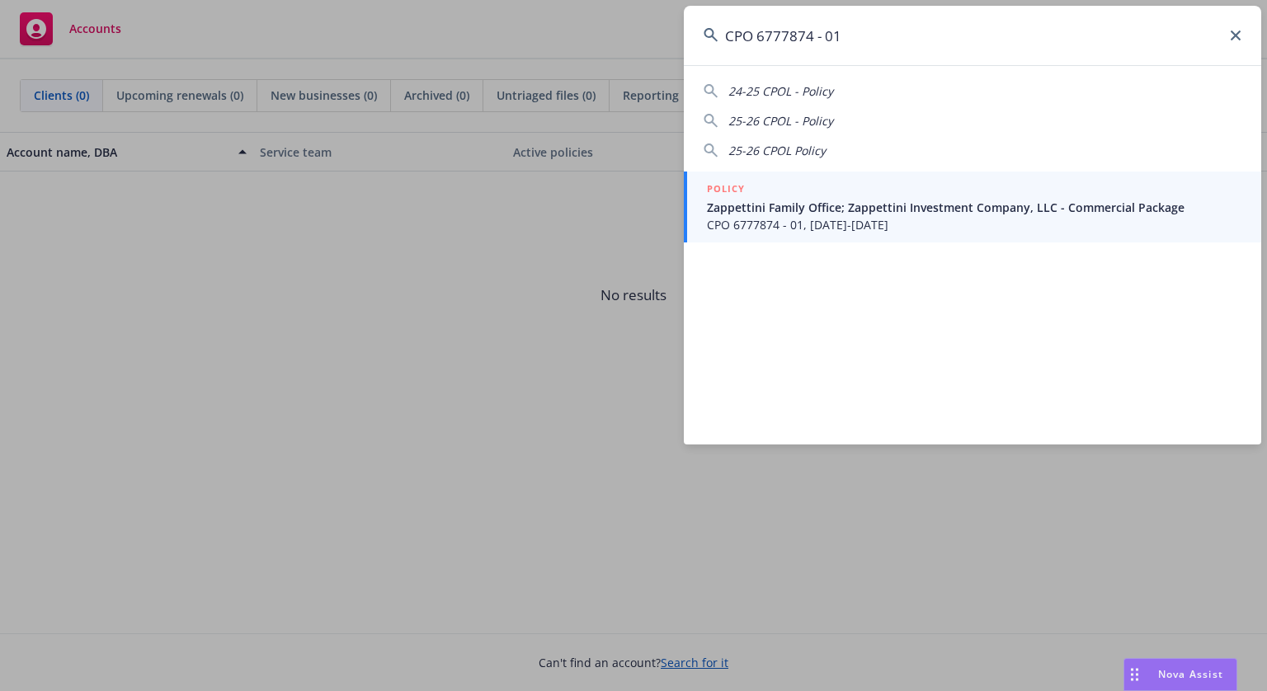
type input "CPO 6777874 - 01"
click at [802, 195] on div "POLICY" at bounding box center [974, 190] width 535 height 18
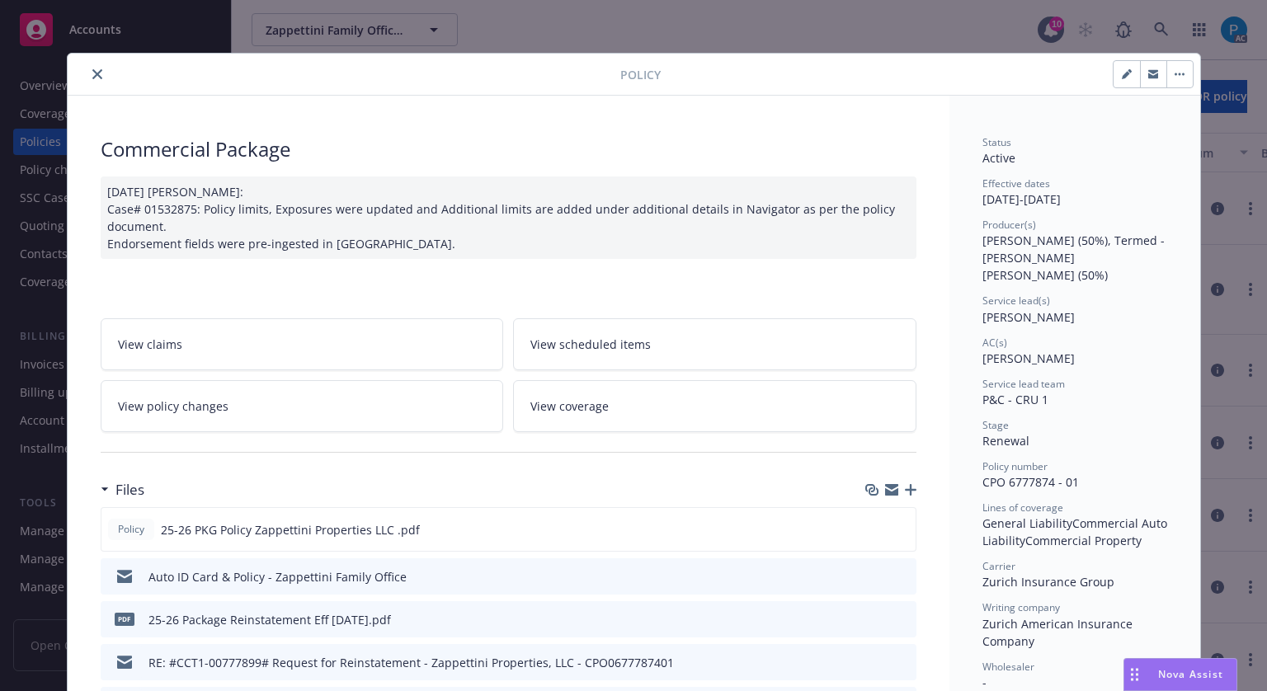
click at [92, 70] on icon "close" at bounding box center [97, 74] width 10 height 10
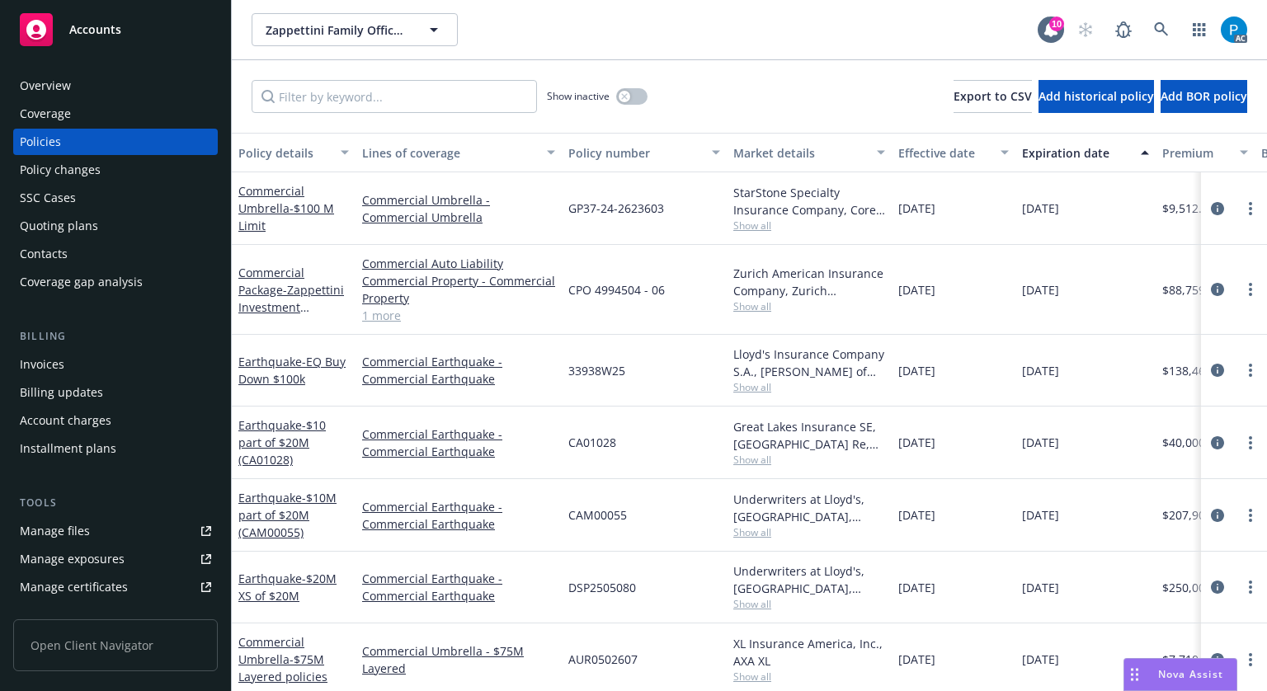
click at [49, 360] on div "Invoices" at bounding box center [42, 364] width 45 height 26
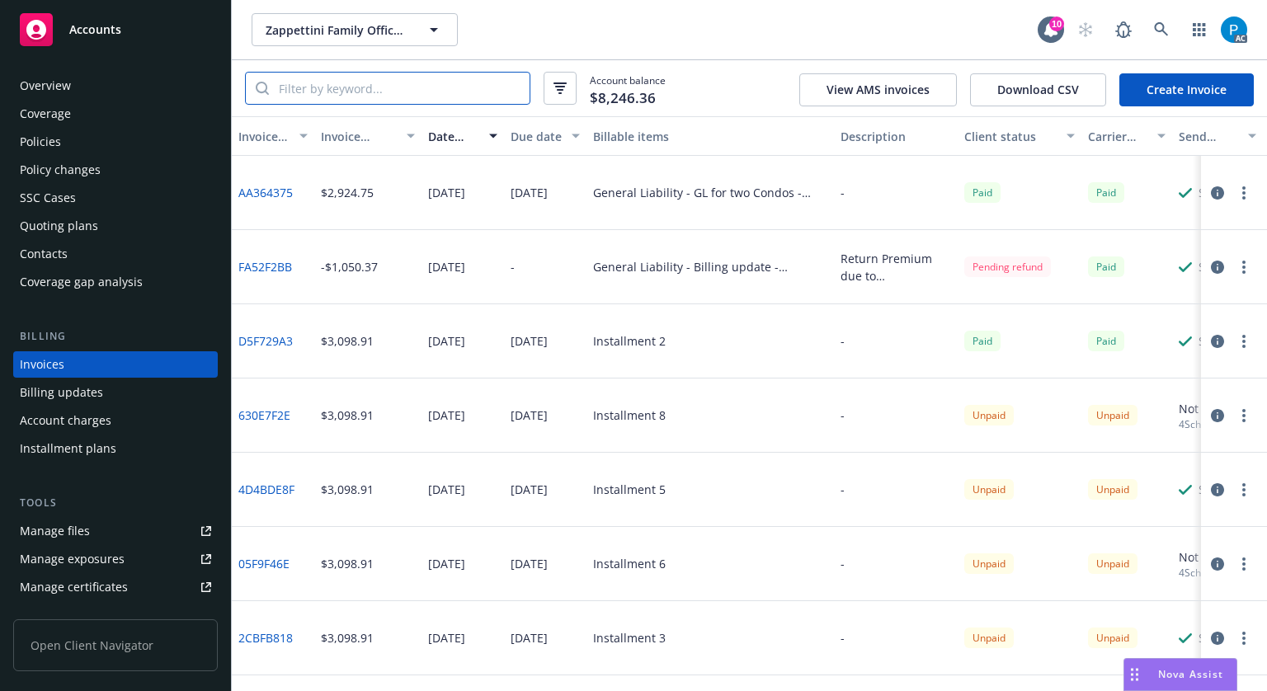
click at [385, 92] on input "search" at bounding box center [399, 88] width 261 height 31
